Goal: Find specific fact: Find contact information

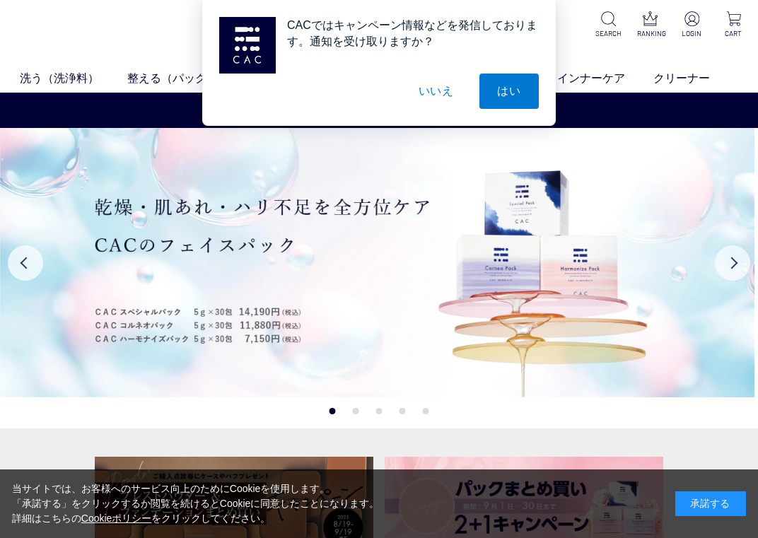
click at [424, 90] on button "いいえ" at bounding box center [436, 91] width 71 height 35
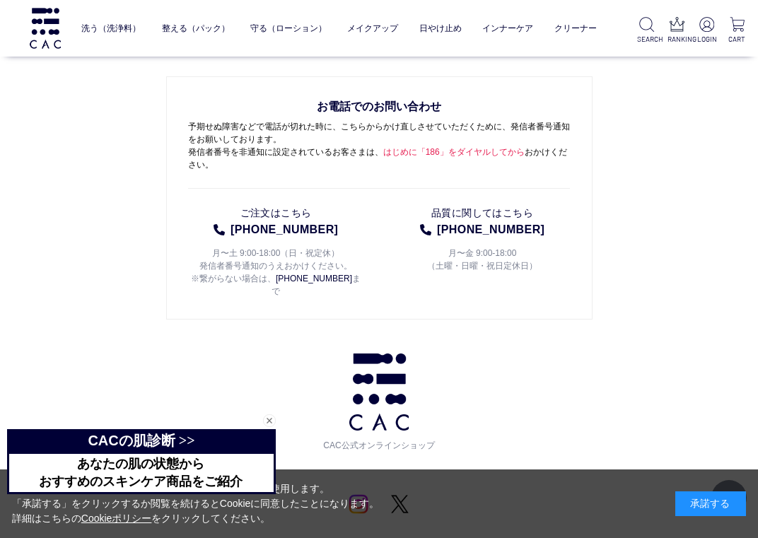
scroll to position [6708, 0]
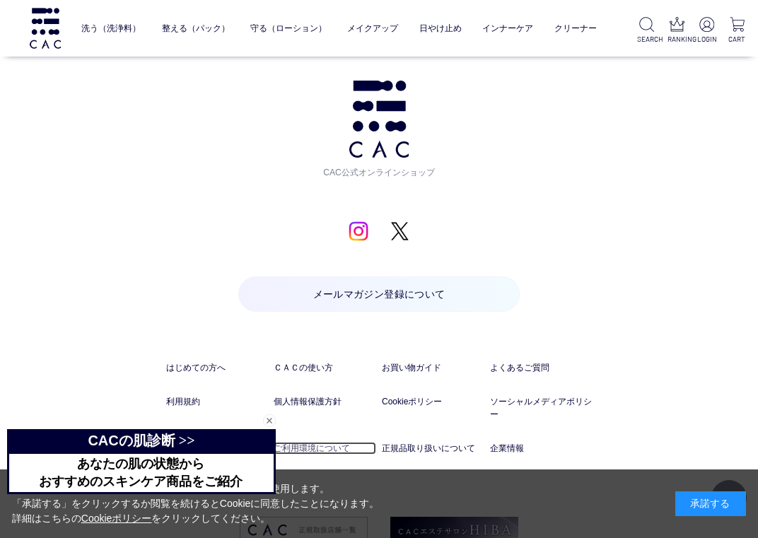
click at [289, 442] on link "ご利用環境について" at bounding box center [325, 448] width 103 height 13
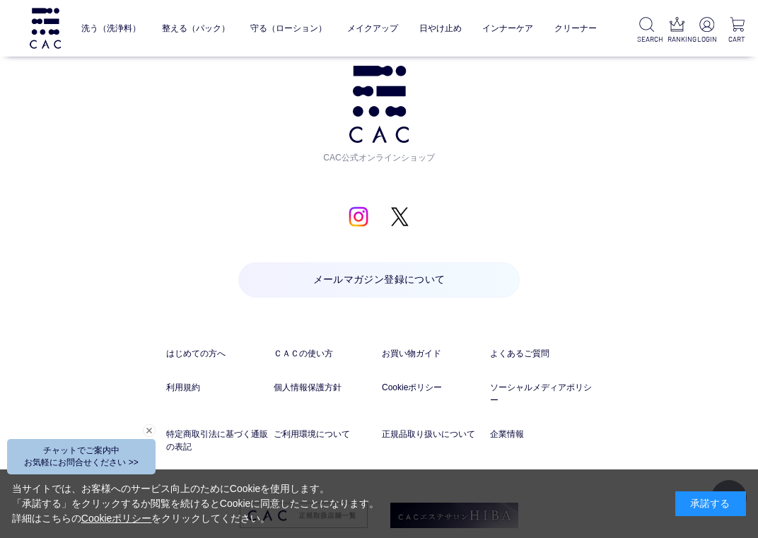
scroll to position [6708, 0]
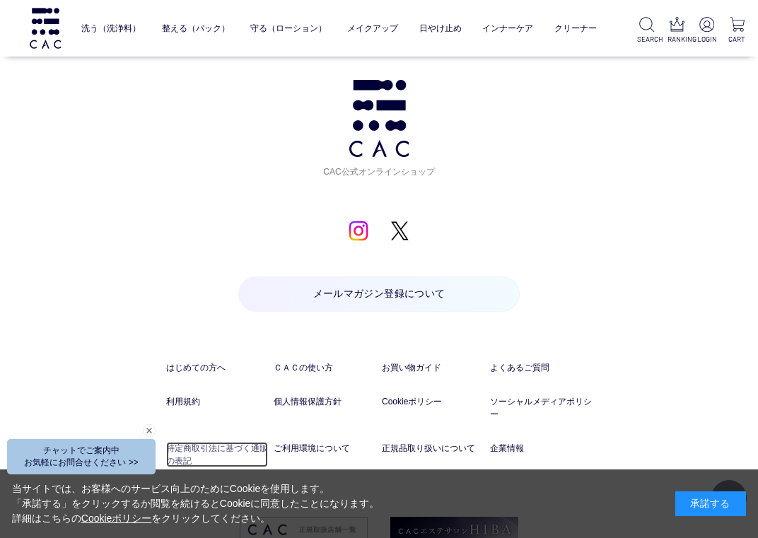
click at [214, 442] on link "特定商取引法に基づく通販の表記" at bounding box center [217, 454] width 103 height 25
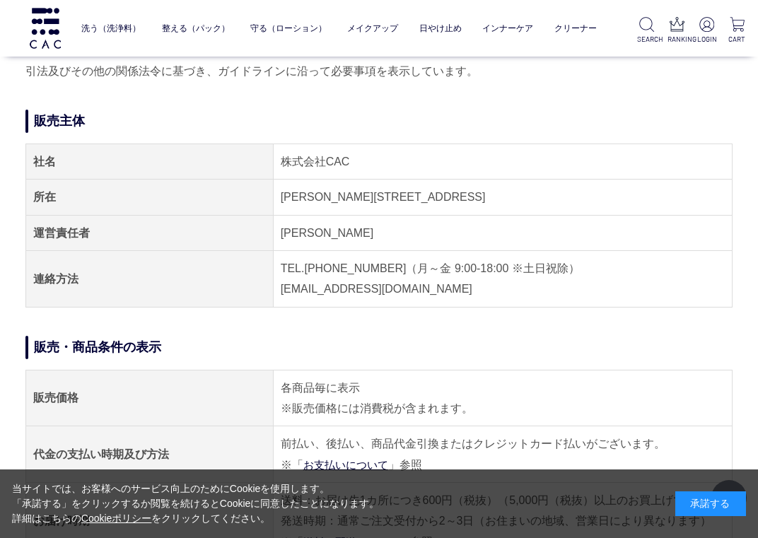
scroll to position [141, 0]
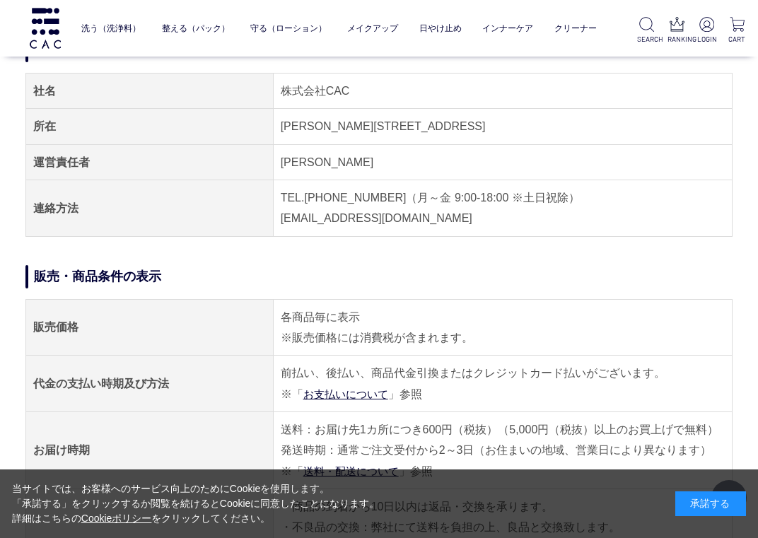
click at [289, 94] on td "株式会社CAC" at bounding box center [502, 91] width 459 height 35
drag, startPoint x: 289, startPoint y: 94, endPoint x: 327, endPoint y: 92, distance: 38.2
click at [327, 92] on td "株式会社CAC" at bounding box center [502, 91] width 459 height 35
